Goal: Find specific page/section: Find specific page/section

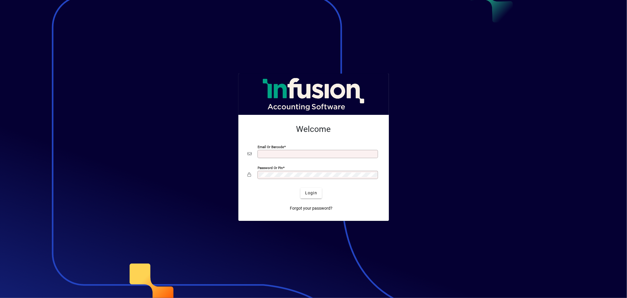
type input "**********"
click at [315, 191] on span "Login" at bounding box center [311, 193] width 12 height 6
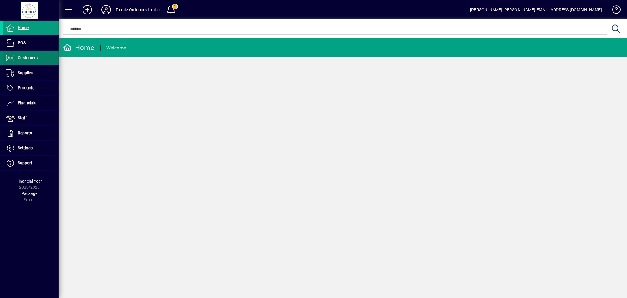
click at [32, 55] on link "Customers" at bounding box center [31, 58] width 56 height 15
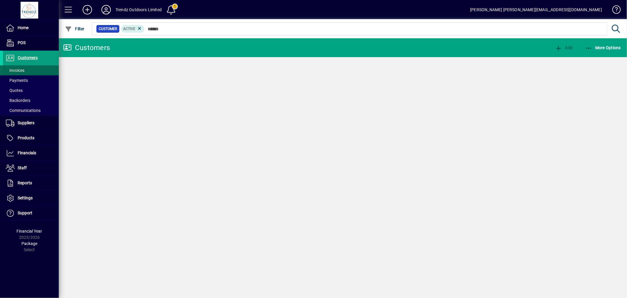
click at [31, 66] on span at bounding box center [31, 70] width 56 height 14
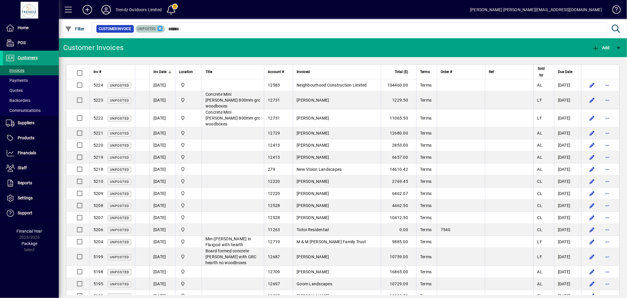
click at [159, 29] on icon at bounding box center [160, 28] width 5 height 5
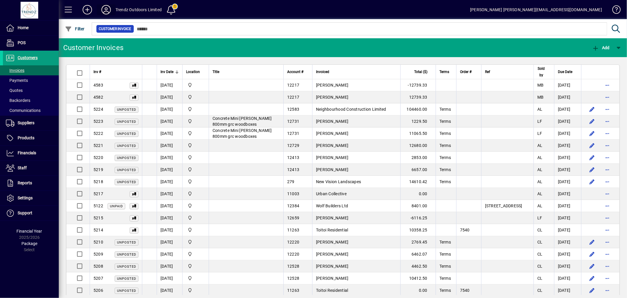
click at [111, 7] on button at bounding box center [106, 9] width 19 height 11
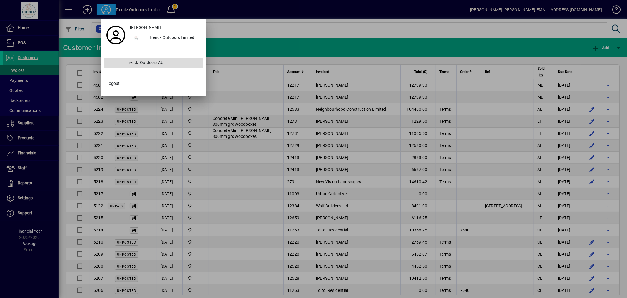
click at [146, 59] on div "Trendz Outdoors AU" at bounding box center [162, 63] width 81 height 11
